Goal: Information Seeking & Learning: Learn about a topic

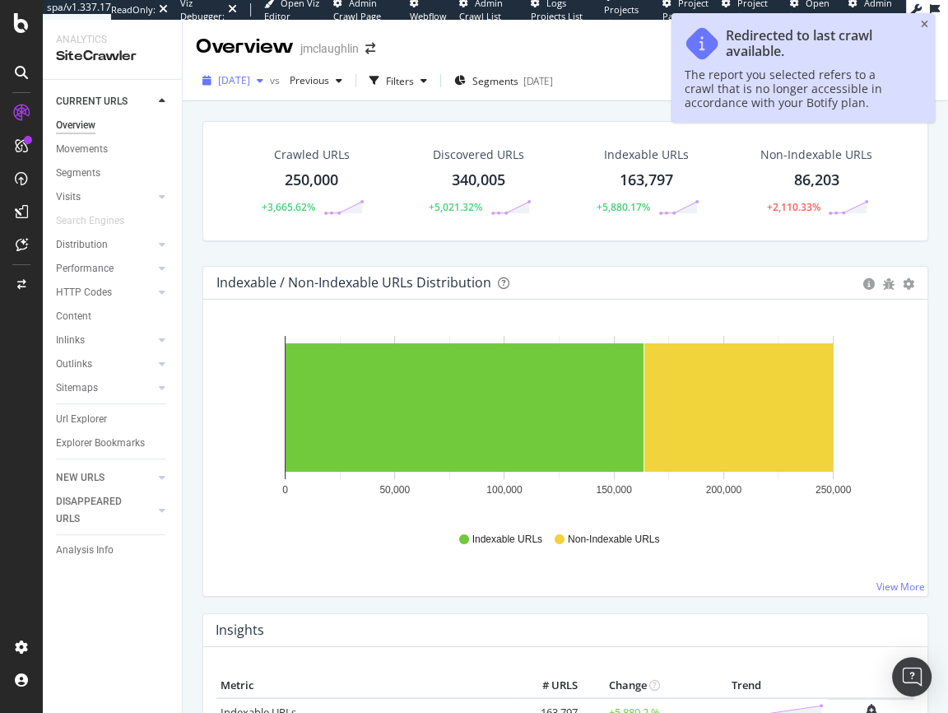
click at [250, 80] on span "[DATE]" at bounding box center [234, 80] width 32 height 14
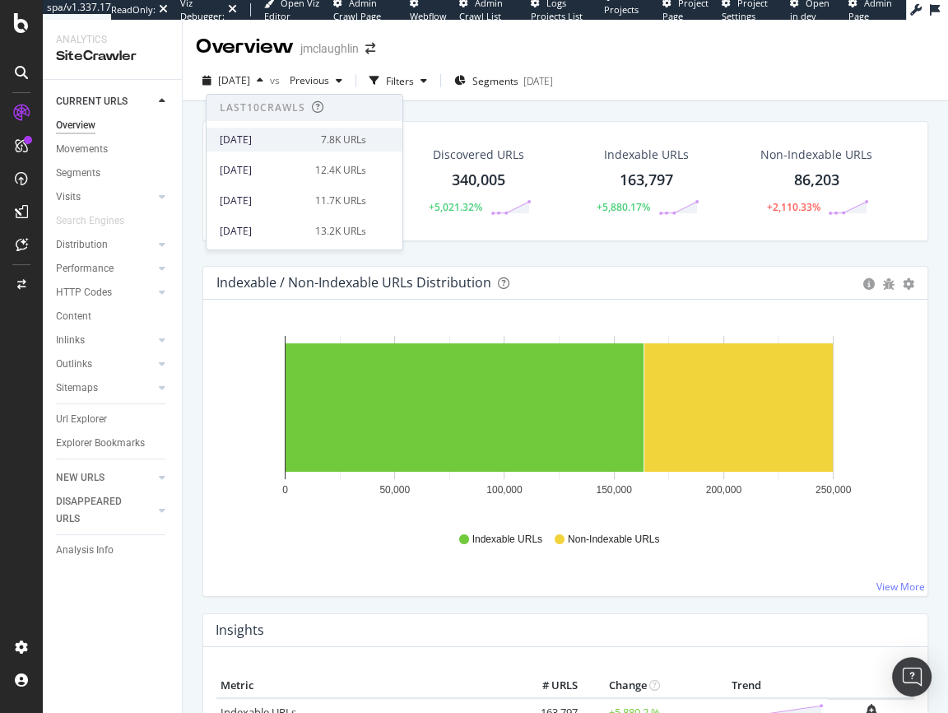
click at [263, 139] on div "[DATE]" at bounding box center [265, 140] width 91 height 15
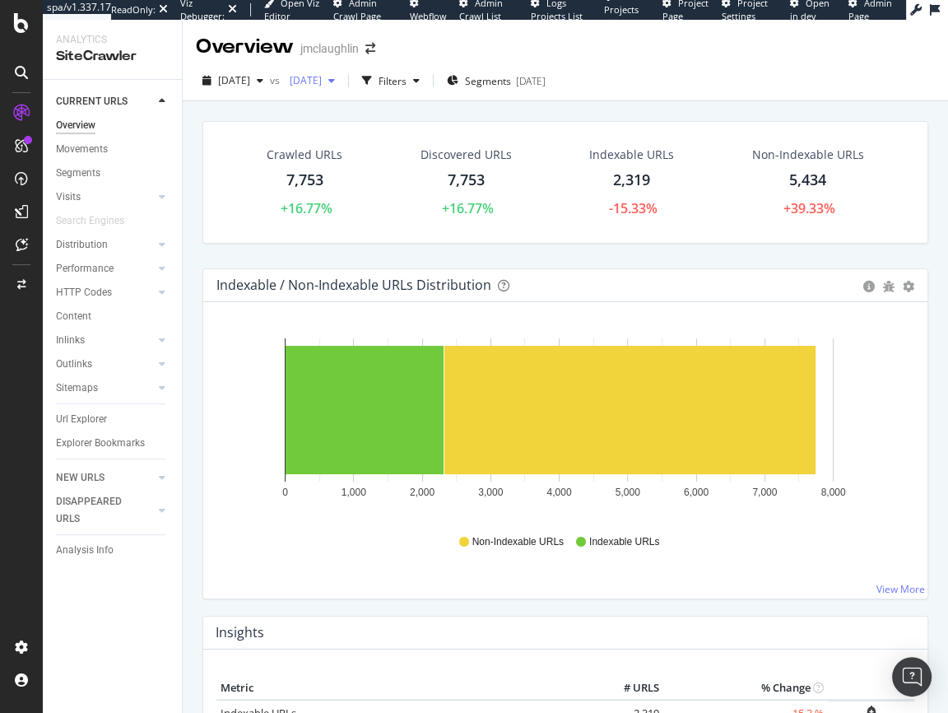
click at [322, 82] on span "[DATE]" at bounding box center [302, 80] width 39 height 14
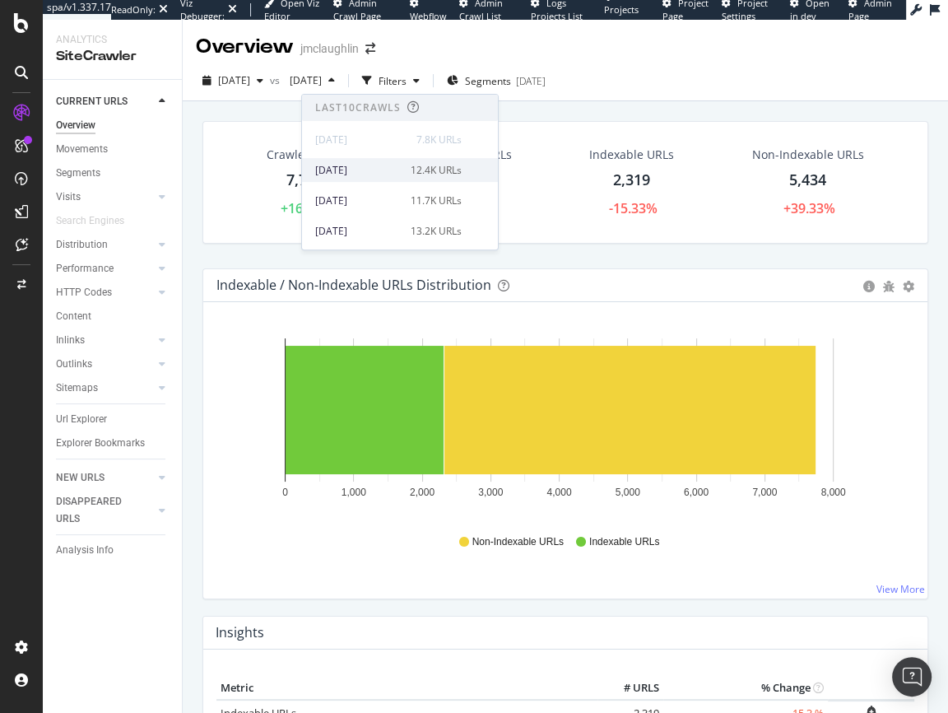
click at [344, 169] on div "[DATE]" at bounding box center [358, 170] width 86 height 15
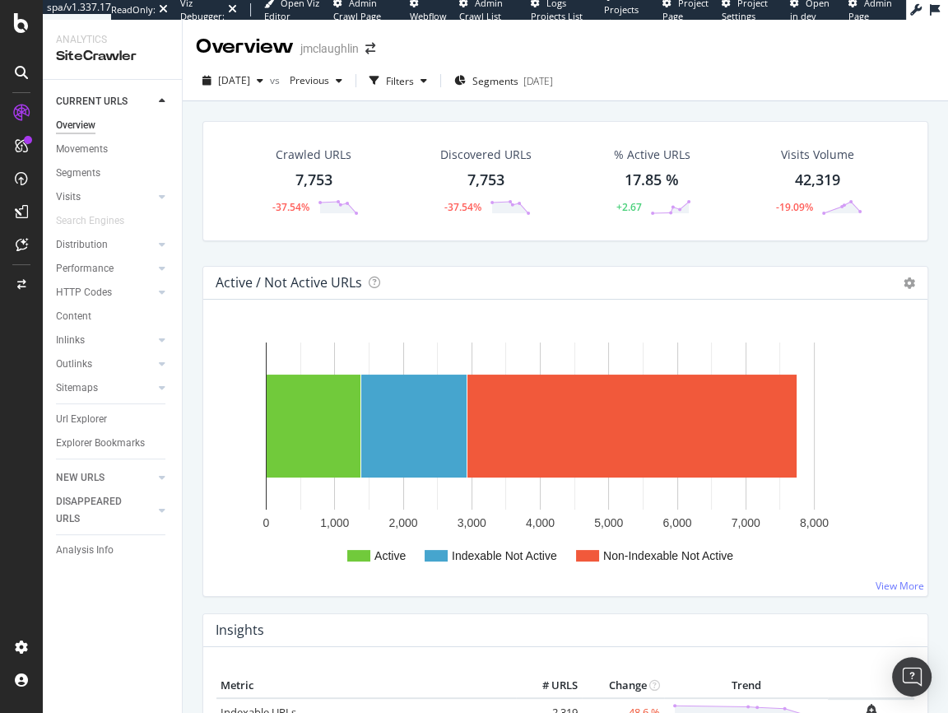
scroll to position [25, 0]
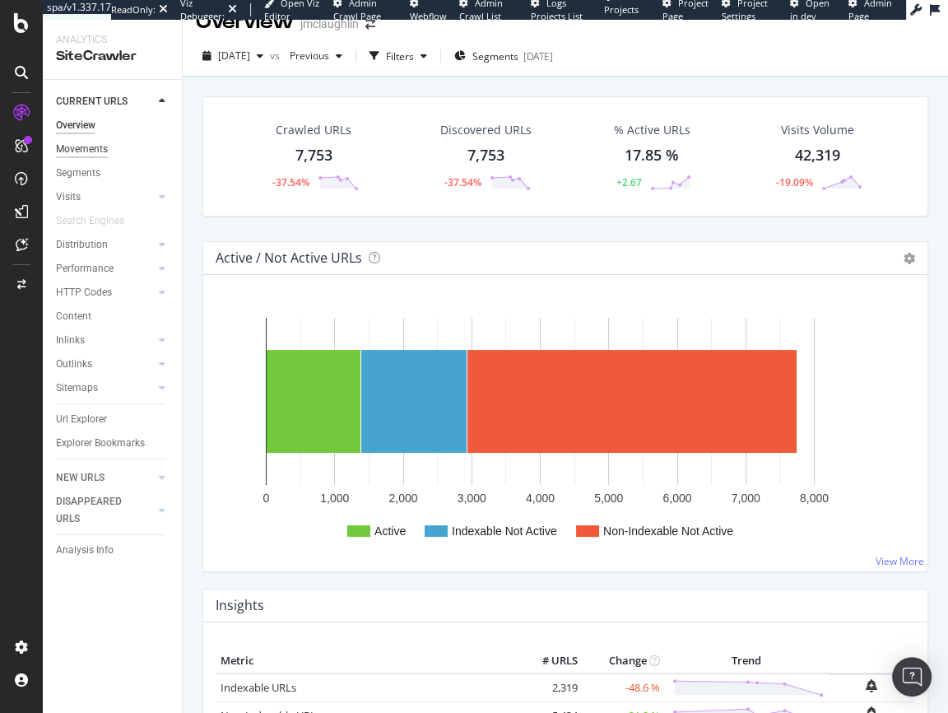
click at [66, 143] on div "Movements" at bounding box center [82, 149] width 52 height 17
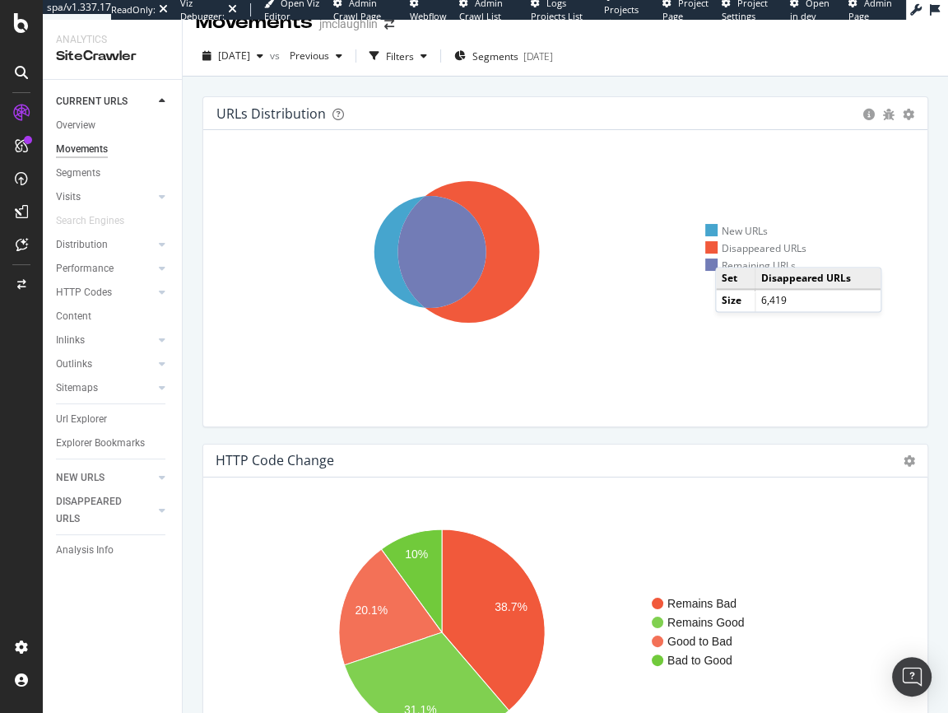
click at [732, 250] on div "Disappeared URLs" at bounding box center [756, 248] width 101 height 14
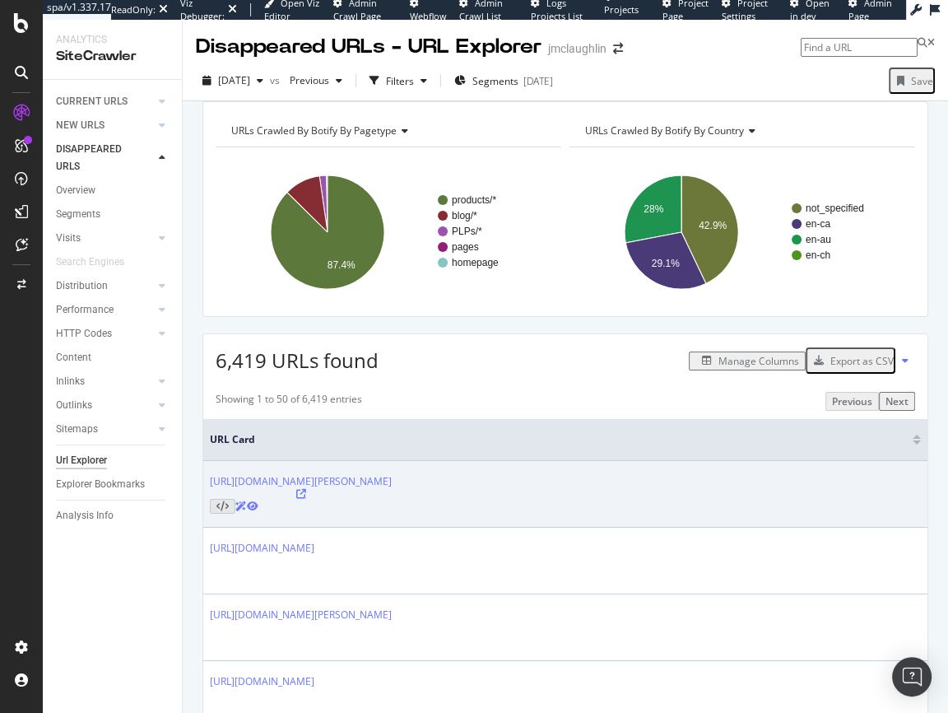
click at [306, 499] on icon at bounding box center [301, 494] width 10 height 10
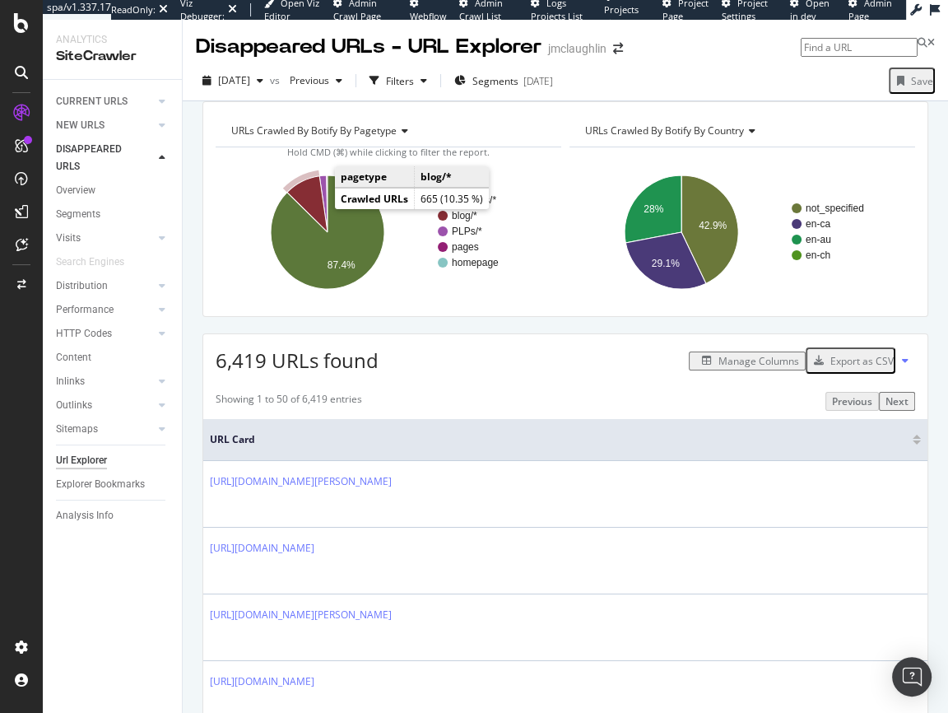
click at [305, 212] on icon "A chart." at bounding box center [307, 204] width 40 height 56
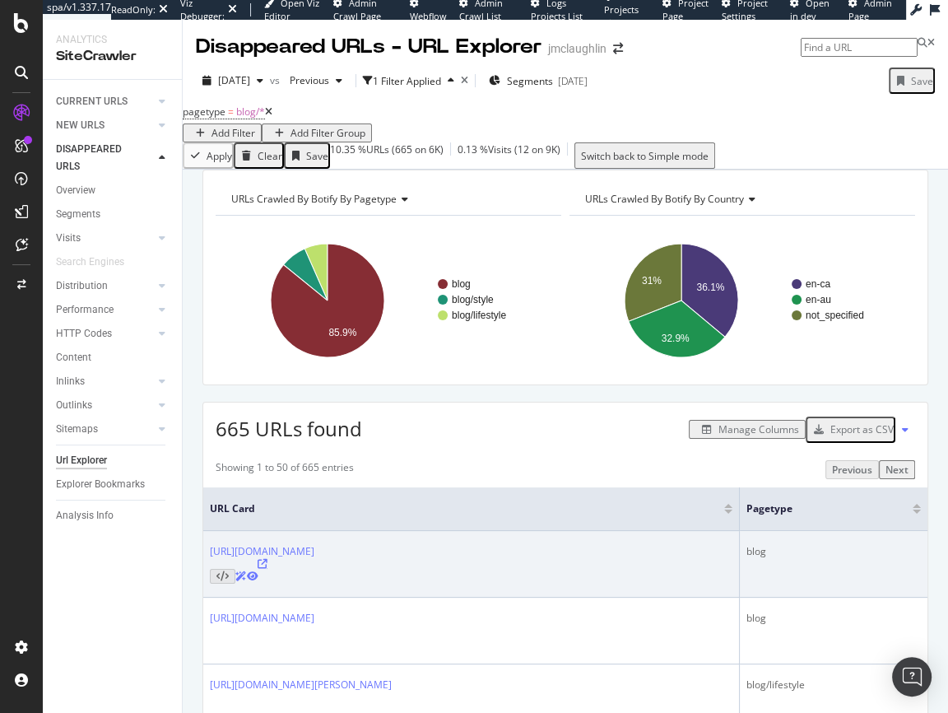
click at [268, 569] on icon at bounding box center [263, 564] width 10 height 10
